Goal: Information Seeking & Learning: Learn about a topic

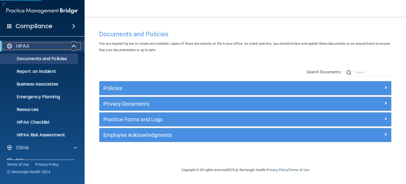
drag, startPoint x: 35, startPoint y: 43, endPoint x: 41, endPoint y: 43, distance: 5.8
click at [35, 43] on div "HIPAA" at bounding box center [34, 46] width 65 height 6
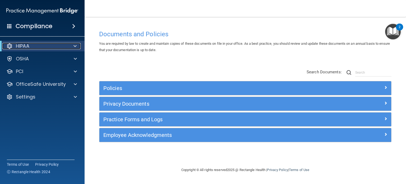
click at [65, 43] on div "HIPAA" at bounding box center [34, 46] width 65 height 6
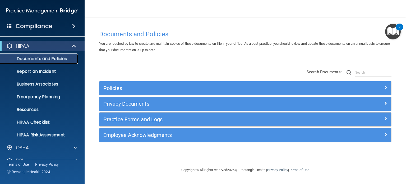
click at [52, 57] on p "Documents and Policies" at bounding box center [39, 58] width 72 height 5
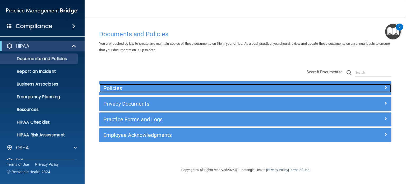
click at [131, 85] on h5 "Policies" at bounding box center [208, 88] width 211 height 6
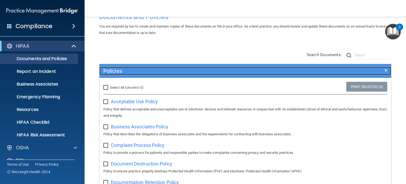
scroll to position [26, 0]
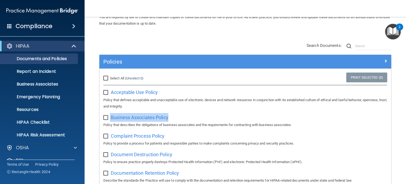
drag, startPoint x: 181, startPoint y: 117, endPoint x: 109, endPoint y: 119, distance: 71.4
click at [109, 119] on div "Business Associates Policy Policy that describes the obligations of business as…" at bounding box center [245, 120] width 284 height 15
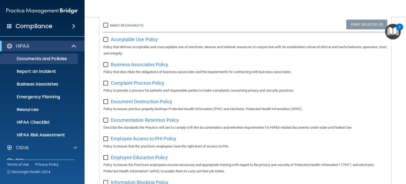
click at [347, 98] on div "Document Destruction Policy Policy to ensure practice properly destroys Protect…" at bounding box center [245, 104] width 284 height 15
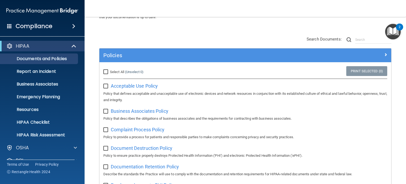
scroll to position [0, 0]
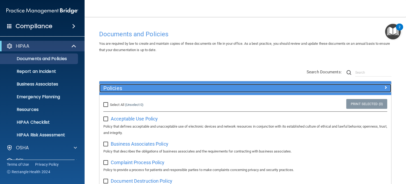
click at [157, 87] on h5 "Policies" at bounding box center [208, 88] width 211 height 6
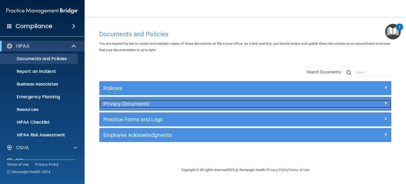
click at [143, 105] on h5 "Privacy Documents" at bounding box center [208, 104] width 211 height 6
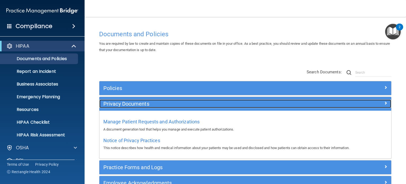
scroll to position [26, 0]
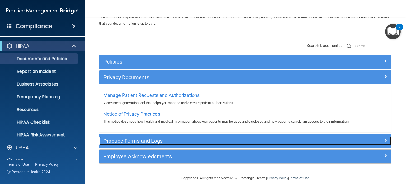
click at [178, 140] on h5 "Practice Forms and Logs" at bounding box center [208, 141] width 211 height 6
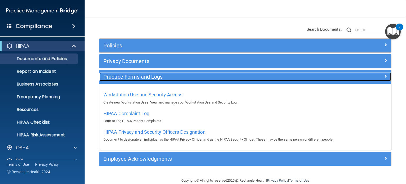
scroll to position [51, 0]
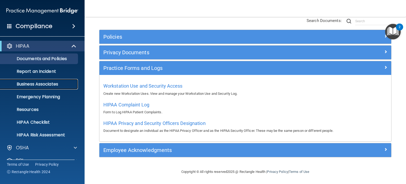
click at [47, 84] on p "Business Associates" at bounding box center [39, 83] width 72 height 5
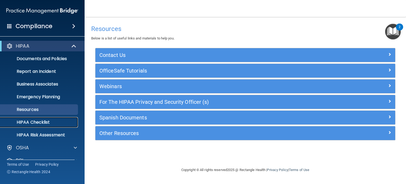
click at [53, 119] on p "HIPAA Checklist" at bounding box center [39, 121] width 72 height 5
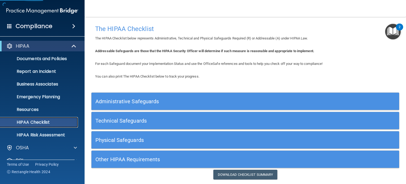
scroll to position [16, 0]
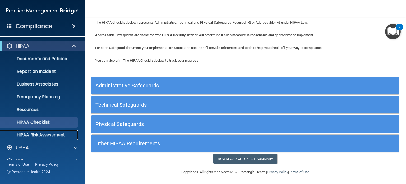
click at [64, 135] on p "HIPAA Risk Assessment" at bounding box center [39, 134] width 72 height 5
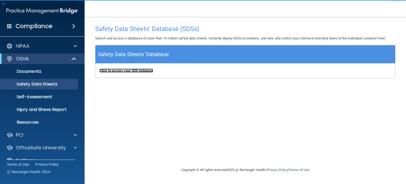
click at [150, 72] on b "Click to access your SDS database" at bounding box center [126, 70] width 54 height 4
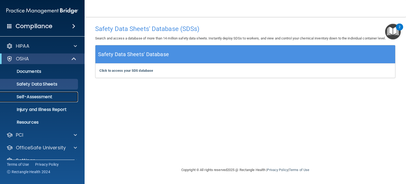
click at [45, 97] on p "Self-Assessment" at bounding box center [39, 96] width 72 height 5
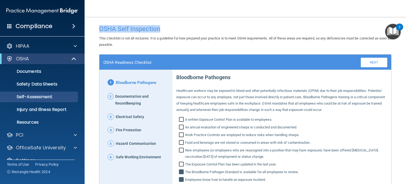
drag, startPoint x: 163, startPoint y: 27, endPoint x: 94, endPoint y: 29, distance: 69.0
click at [94, 29] on main "OSHA Self Inspection This checklist is not all-inclusive. It is a guideline for…" at bounding box center [245, 100] width 321 height 167
click at [176, 33] on div "OSHA Self Inspection" at bounding box center [245, 28] width 300 height 13
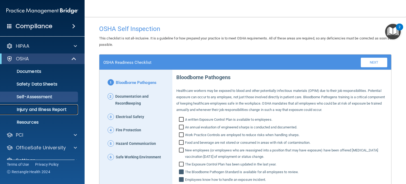
click at [58, 110] on p "Injury and Illness Report" at bounding box center [39, 109] width 72 height 5
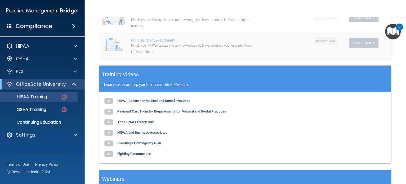
scroll to position [132, 0]
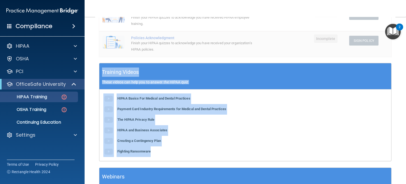
drag, startPoint x: 102, startPoint y: 73, endPoint x: 252, endPoint y: 151, distance: 169.2
click at [251, 151] on div "Training Videos These videos can help you to answer the HIPAA quiz HIPAA Basics…" at bounding box center [245, 112] width 292 height 98
click at [219, 142] on div "HIPAA Basics For Medical and Dental Practices Payment Card Industry Requirement…" at bounding box center [245, 124] width 292 height 71
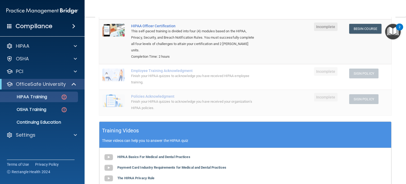
scroll to position [26, 0]
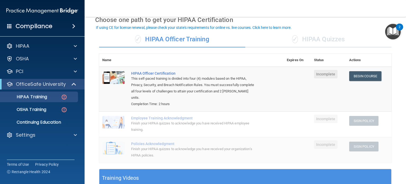
click at [302, 43] on div "✓ HIPAA Quizzes" at bounding box center [318, 39] width 146 height 16
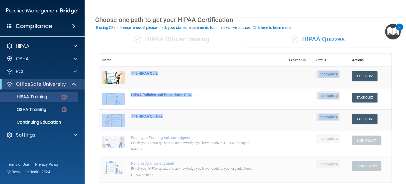
drag, startPoint x: 130, startPoint y: 73, endPoint x: 344, endPoint y: 119, distance: 219.7
click at [344, 119] on tbody "The HIPAA Quiz Incomplete Take Quiz Download Certificate HIPAA Policies and Pro…" at bounding box center [245, 125] width 292 height 116
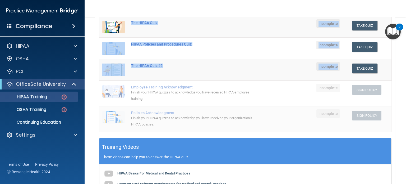
scroll to position [79, 0]
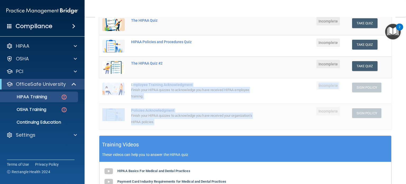
drag, startPoint x: 137, startPoint y: 84, endPoint x: 224, endPoint y: 121, distance: 95.3
click at [224, 121] on tbody "The HIPAA Quiz Incomplete Take Quiz Download Certificate HIPAA Policies and Pro…" at bounding box center [245, 72] width 292 height 116
click at [180, 120] on div "Finish your HIPAA quizzes to acknowledge you have received your organization’s …" at bounding box center [195, 118] width 128 height 13
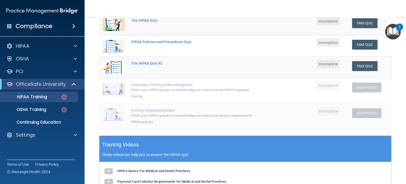
scroll to position [0, 0]
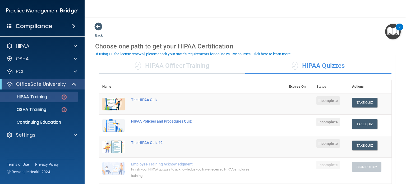
click at [152, 72] on div "✓ HIPAA Officer Training" at bounding box center [172, 66] width 146 height 16
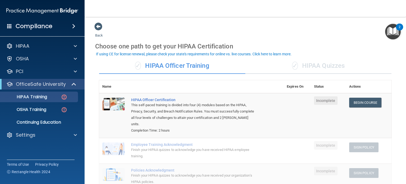
drag, startPoint x: 180, startPoint y: 128, endPoint x: 117, endPoint y: 90, distance: 73.9
click at [117, 90] on table "Name Expires On Status Actions HIPAA Officer Certification This self-paced trai…" at bounding box center [245, 134] width 292 height 109
click at [251, 92] on th at bounding box center [206, 86] width 156 height 13
click at [53, 113] on link "OSHA Training" at bounding box center [36, 109] width 83 height 11
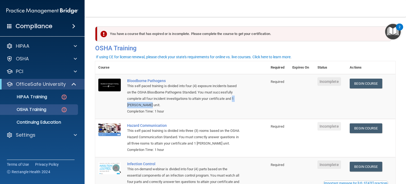
drag, startPoint x: 209, startPoint y: 105, endPoint x: 235, endPoint y: 100, distance: 26.6
click at [235, 100] on div "This self-paced training is divided into four (4) exposure incidents based on t…" at bounding box center [184, 95] width 114 height 25
click at [235, 103] on div "This self-paced training is divided into four (4) exposure incidents based on t…" at bounding box center [184, 95] width 114 height 25
click at [60, 122] on p "Continuing Education" at bounding box center [39, 121] width 72 height 5
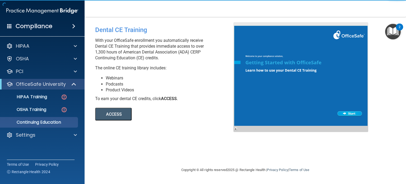
click at [123, 115] on button "ACCESS" at bounding box center [113, 114] width 36 height 13
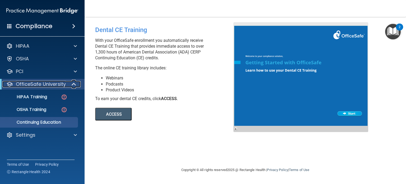
click at [41, 87] on p "OfficeSafe University" at bounding box center [41, 84] width 50 height 6
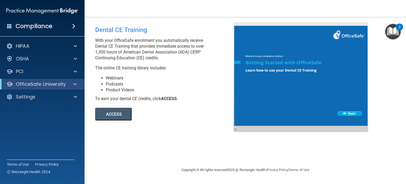
click at [171, 130] on div "Dental CE Training With your OfficeSafe enrollment you automatically receive De…" at bounding box center [245, 91] width 300 height 139
click at [33, 44] on div "HIPAA" at bounding box center [35, 46] width 66 height 6
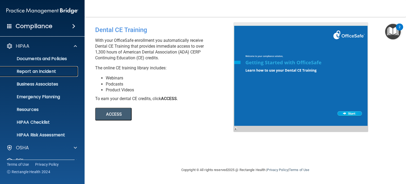
click at [51, 71] on p "Report an Incident" at bounding box center [39, 71] width 72 height 5
